Goal: Task Accomplishment & Management: Manage account settings

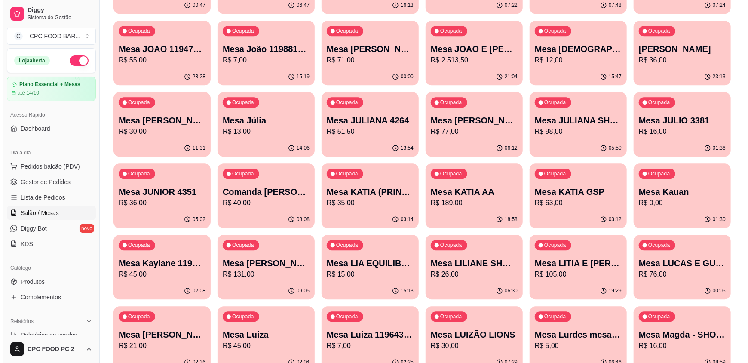
scroll to position [1289, 0]
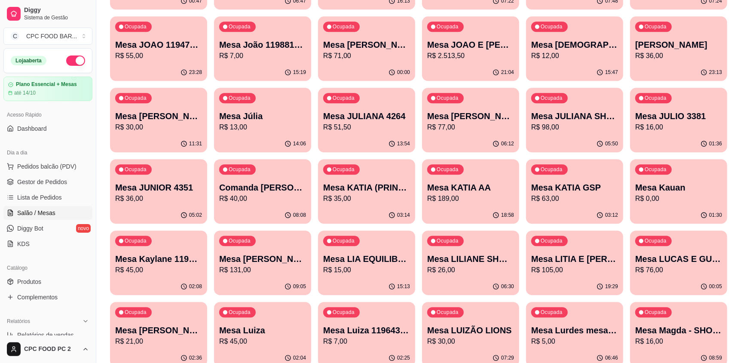
click at [582, 127] on p "R$ 98,00" at bounding box center [574, 127] width 87 height 10
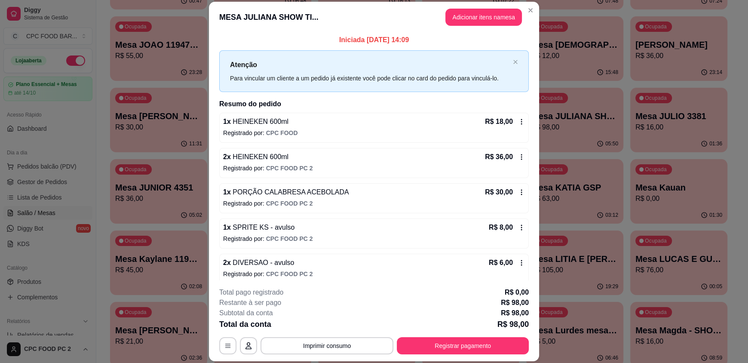
scroll to position [0, 0]
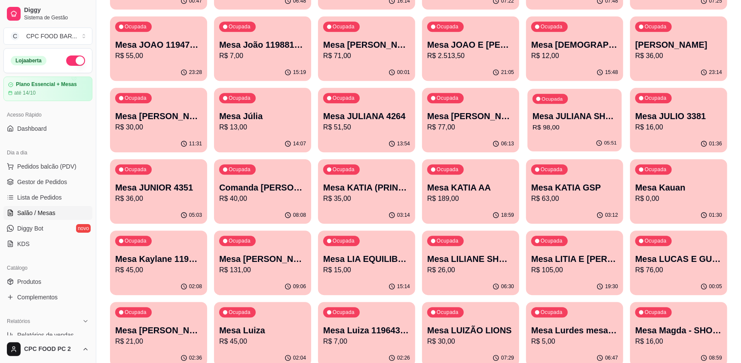
click at [592, 126] on p "R$ 98,00" at bounding box center [575, 127] width 84 height 10
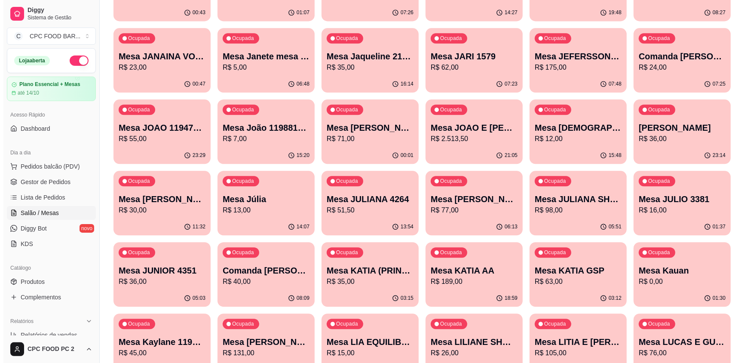
scroll to position [1203, 0]
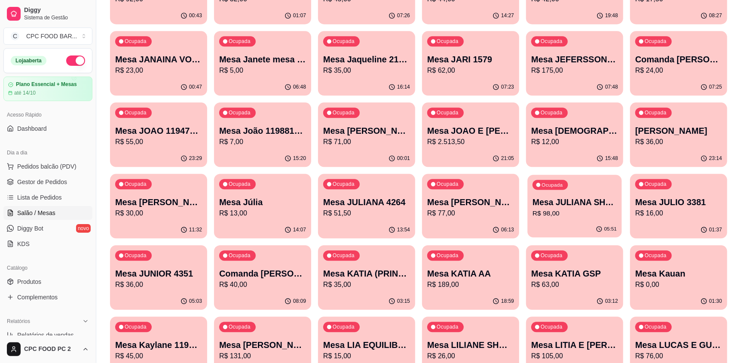
click at [577, 214] on p "R$ 98,00" at bounding box center [575, 213] width 84 height 10
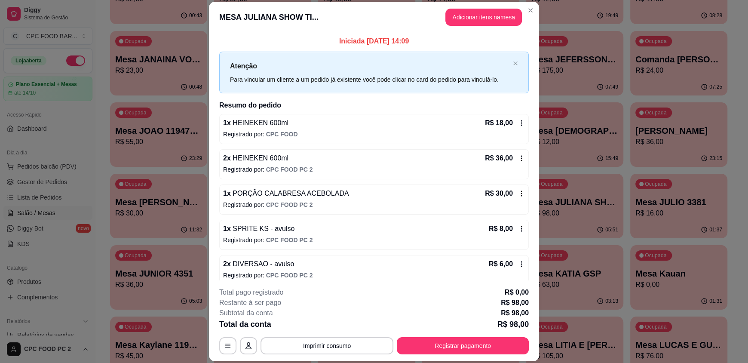
drag, startPoint x: 413, startPoint y: 39, endPoint x: 318, endPoint y: 47, distance: 94.5
click at [318, 47] on div "Iniciada [DATE] 14:09 Atenção Para vincular um cliente a um pedido já existente…" at bounding box center [373, 160] width 309 height 249
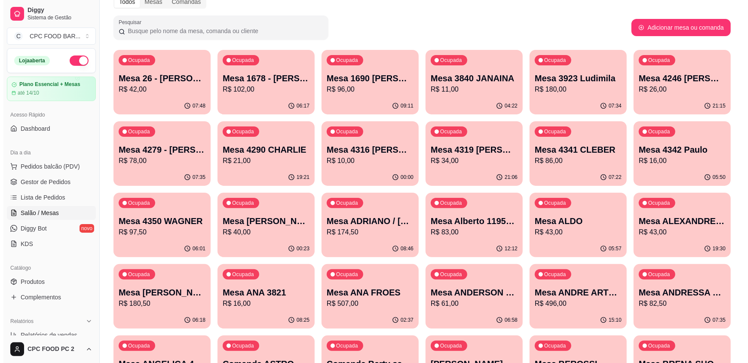
scroll to position [0, 0]
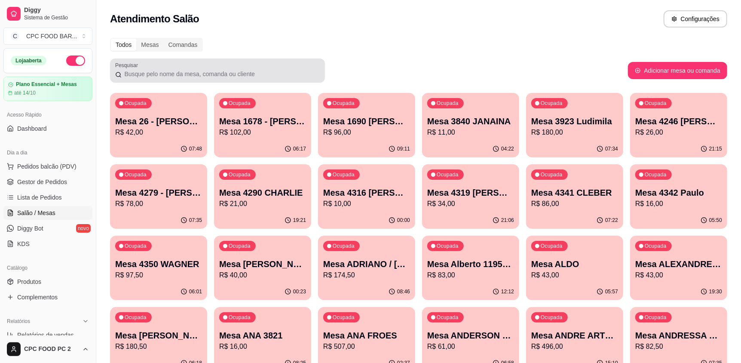
click at [141, 78] on div at bounding box center [217, 70] width 205 height 17
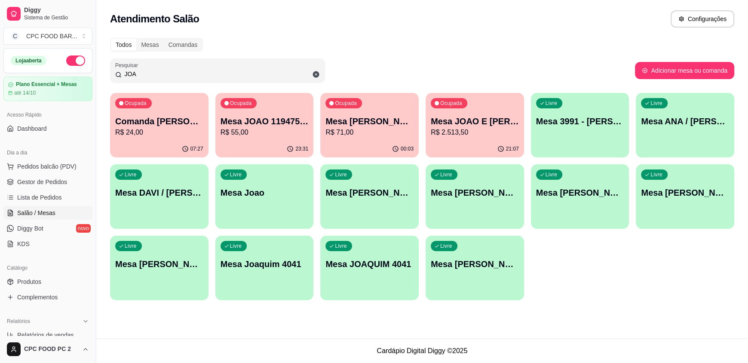
type input "JOA"
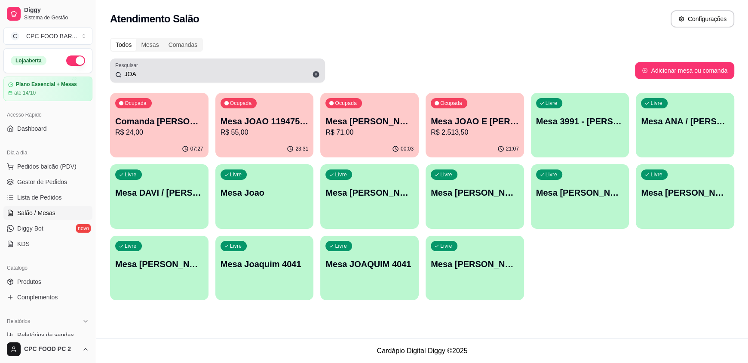
click at [314, 72] on icon at bounding box center [316, 74] width 6 height 6
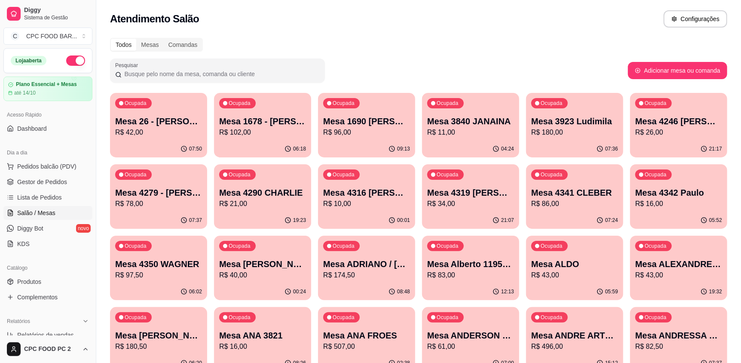
click at [299, 72] on input "Pesquisar" at bounding box center [221, 74] width 198 height 9
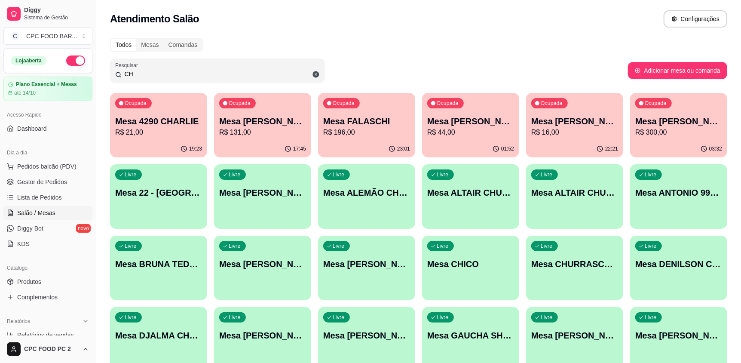
type input "C"
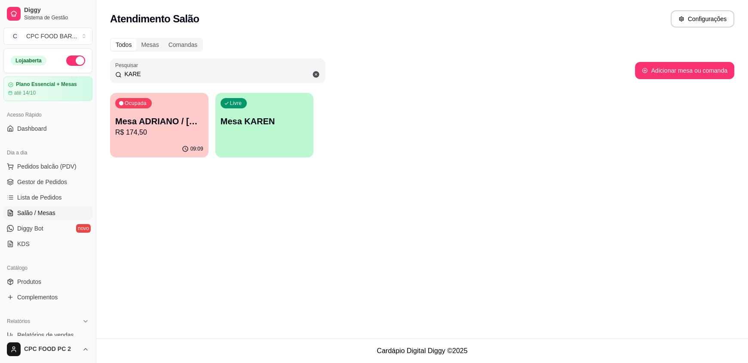
type input "KARE"
click at [184, 126] on p "Mesa ADRIANO / [PERSON_NAME] 3940" at bounding box center [159, 122] width 86 height 12
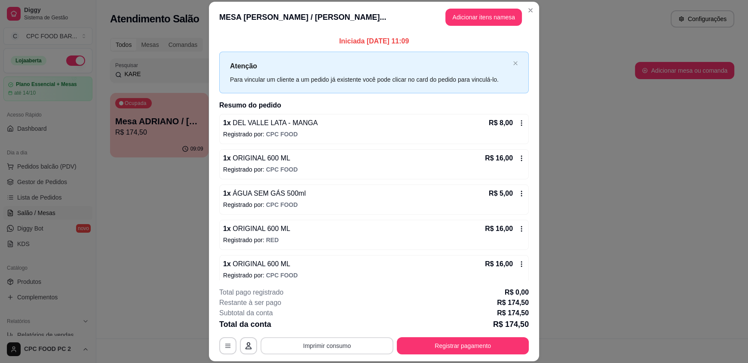
click at [319, 349] on button "Imprimir consumo" at bounding box center [326, 345] width 133 height 17
click at [313, 322] on button "IMPRESSORA" at bounding box center [326, 326] width 62 height 14
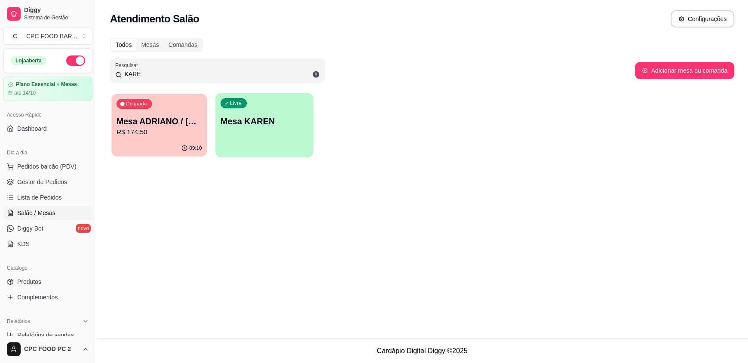
click at [171, 114] on div "Ocupada Mesa ADRIANO / [PERSON_NAME] 3940 R$ 174,50" at bounding box center [158, 117] width 95 height 46
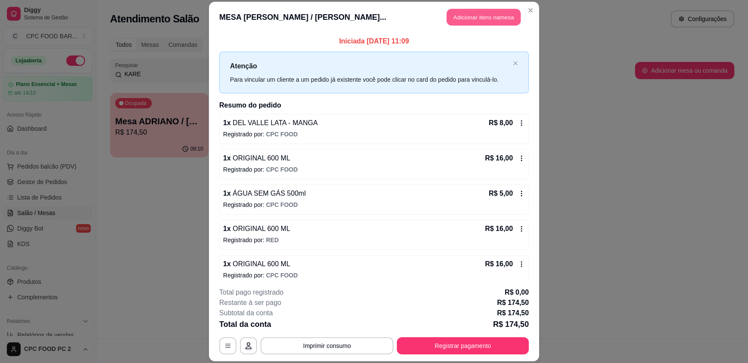
click at [471, 24] on button "Adicionar itens na mesa" at bounding box center [484, 17] width 74 height 17
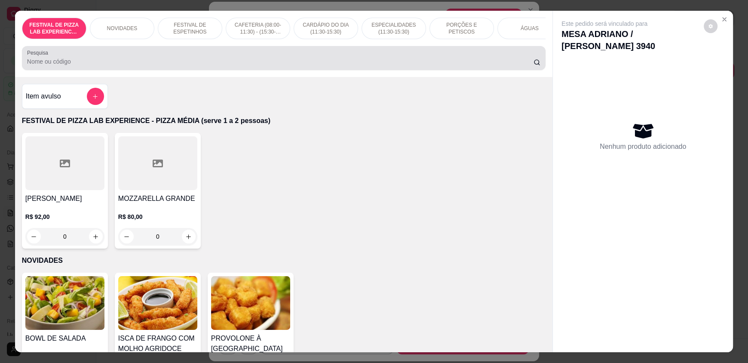
click at [293, 61] on div at bounding box center [283, 57] width 513 height 17
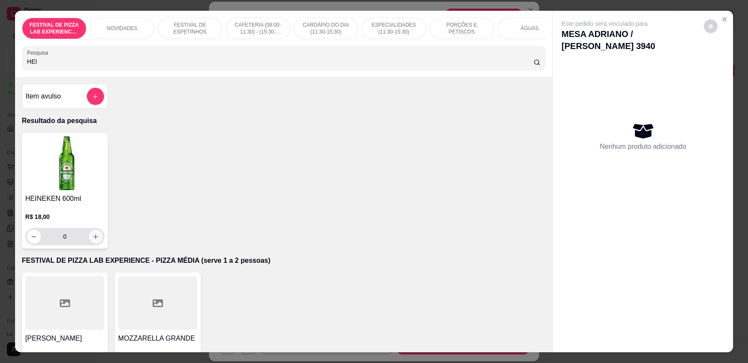
type input "HEI"
click at [92, 240] on icon "increase-product-quantity" at bounding box center [95, 236] width 6 height 6
type input "1"
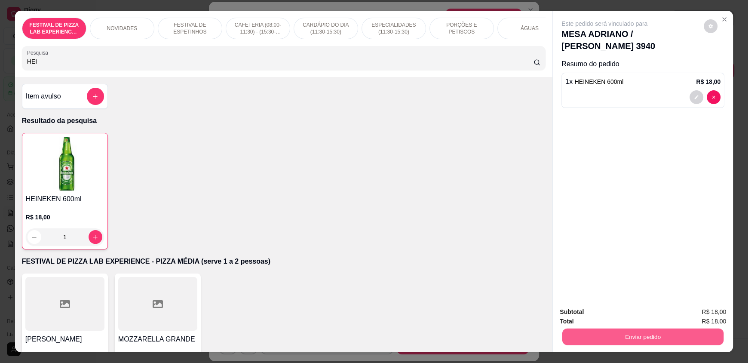
click at [614, 340] on button "Enviar pedido" at bounding box center [642, 336] width 161 height 17
click at [606, 315] on button "Não registrar e enviar pedido" at bounding box center [614, 315] width 87 height 16
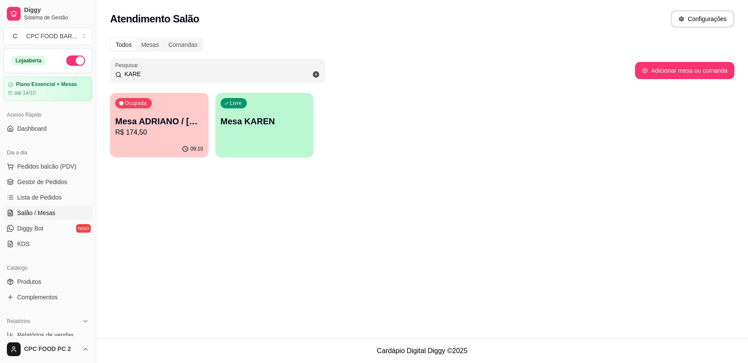
click at [136, 136] on p "R$ 174,50" at bounding box center [159, 132] width 88 height 10
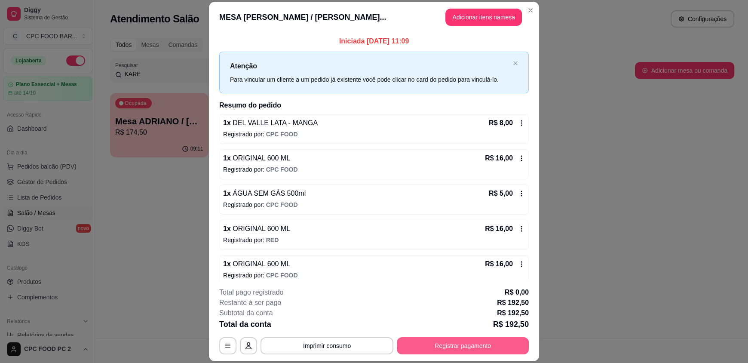
click at [444, 346] on div "**********" at bounding box center [373, 345] width 309 height 17
click at [444, 346] on button "Registrar pagamento" at bounding box center [463, 345] width 128 height 17
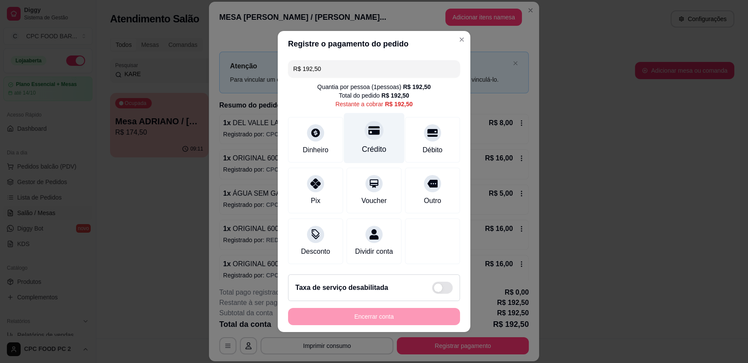
click at [374, 126] on div at bounding box center [373, 130] width 19 height 19
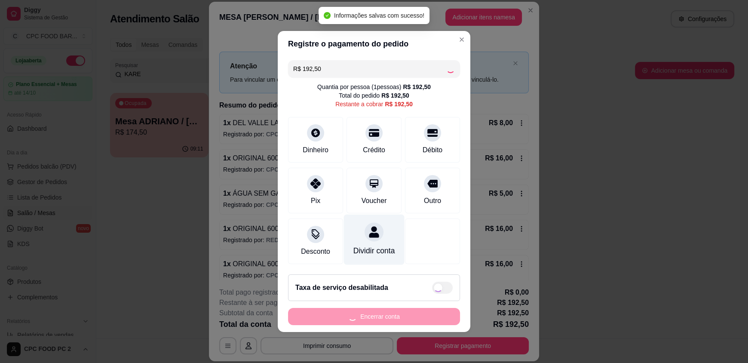
type input "R$ 0,00"
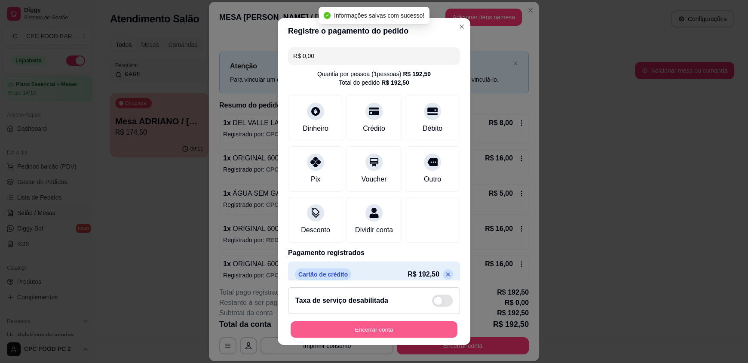
click at [356, 327] on button "Encerrar conta" at bounding box center [374, 329] width 167 height 17
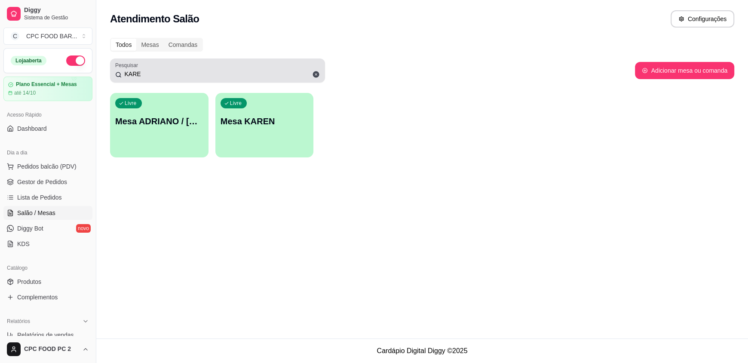
click at [211, 71] on input "KARE" at bounding box center [221, 74] width 198 height 9
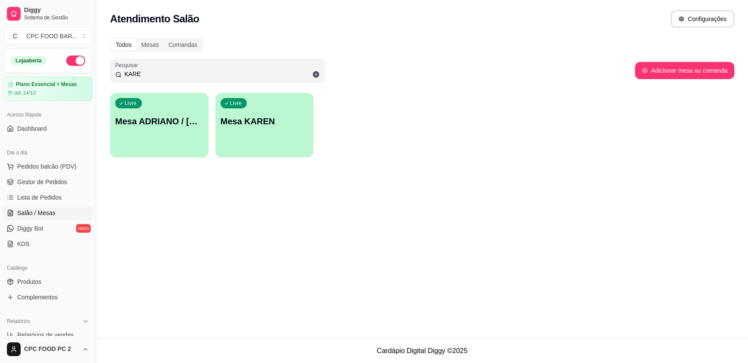
click at [211, 71] on input "KARE" at bounding box center [221, 74] width 198 height 9
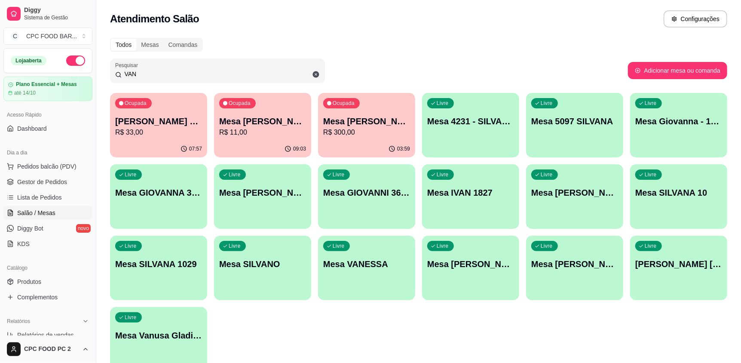
type input "VAN"
click at [274, 133] on p "R$ 11,00" at bounding box center [262, 132] width 87 height 10
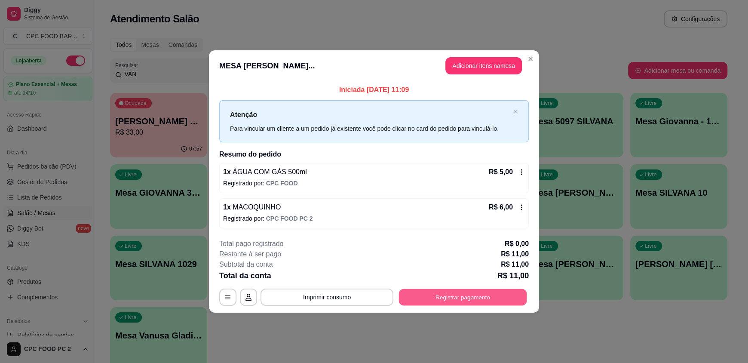
click at [444, 291] on button "Registrar pagamento" at bounding box center [463, 296] width 128 height 17
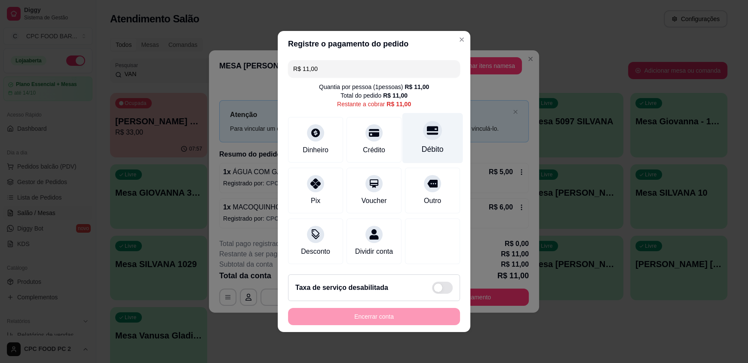
click at [425, 150] on div "Débito" at bounding box center [432, 138] width 61 height 50
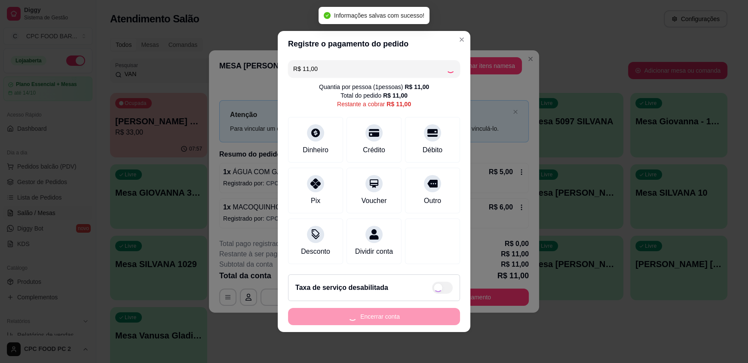
type input "R$ 0,00"
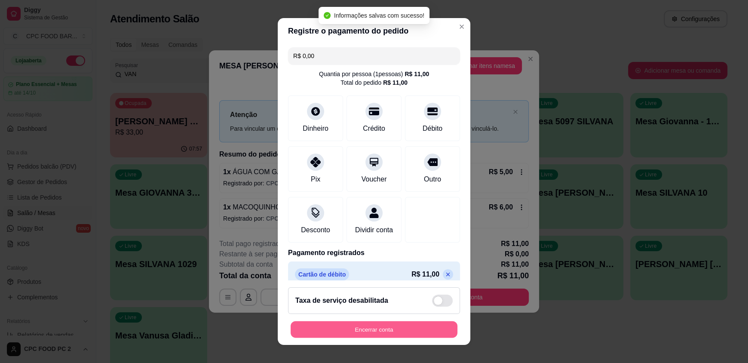
click at [357, 327] on button "Encerrar conta" at bounding box center [374, 329] width 167 height 17
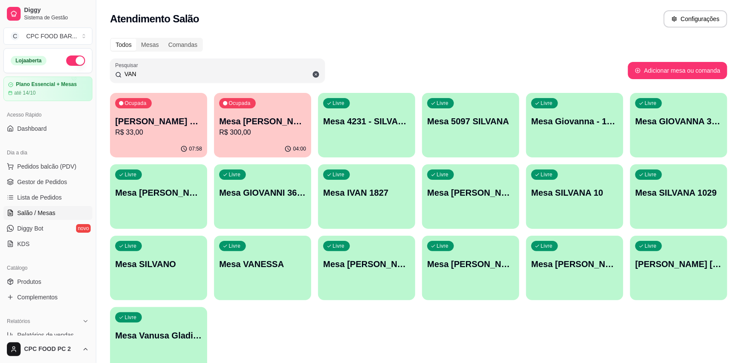
click at [183, 70] on input "VAN" at bounding box center [221, 74] width 198 height 9
click at [181, 70] on input "VAN" at bounding box center [221, 74] width 198 height 9
click at [158, 74] on input "VAN" at bounding box center [221, 74] width 198 height 9
click at [157, 74] on input "VAN" at bounding box center [221, 74] width 198 height 9
type input "V"
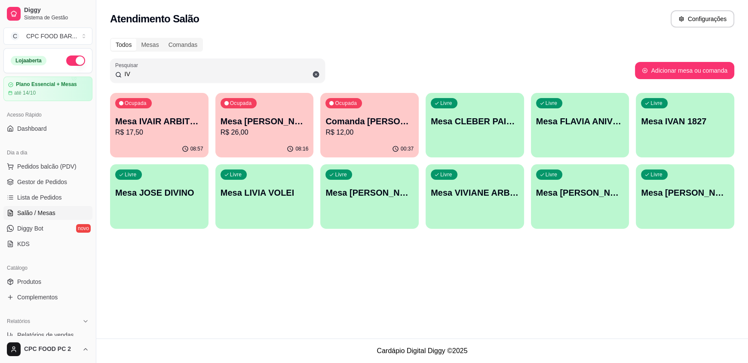
type input "IV"
click at [154, 143] on div "08:57" at bounding box center [159, 149] width 98 height 17
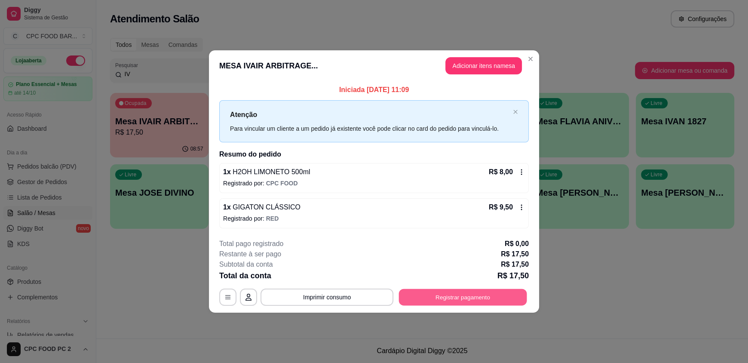
click at [442, 298] on button "Registrar pagamento" at bounding box center [463, 296] width 128 height 17
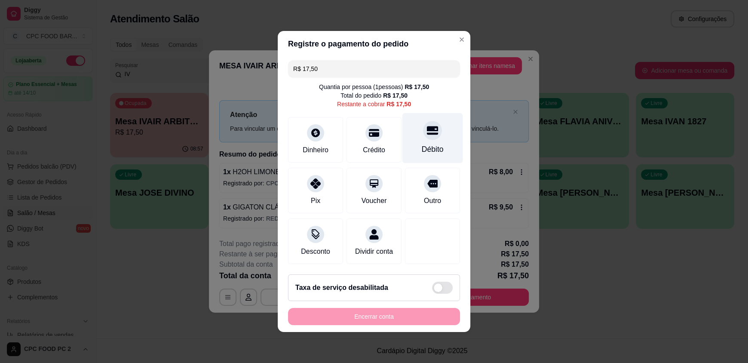
click at [423, 133] on div at bounding box center [432, 130] width 19 height 19
type input "R$ 0,00"
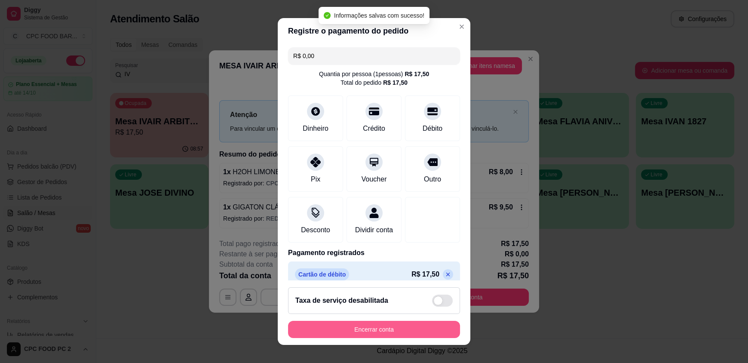
click at [350, 331] on button "Encerrar conta" at bounding box center [374, 329] width 172 height 17
